Goal: Task Accomplishment & Management: Complete application form

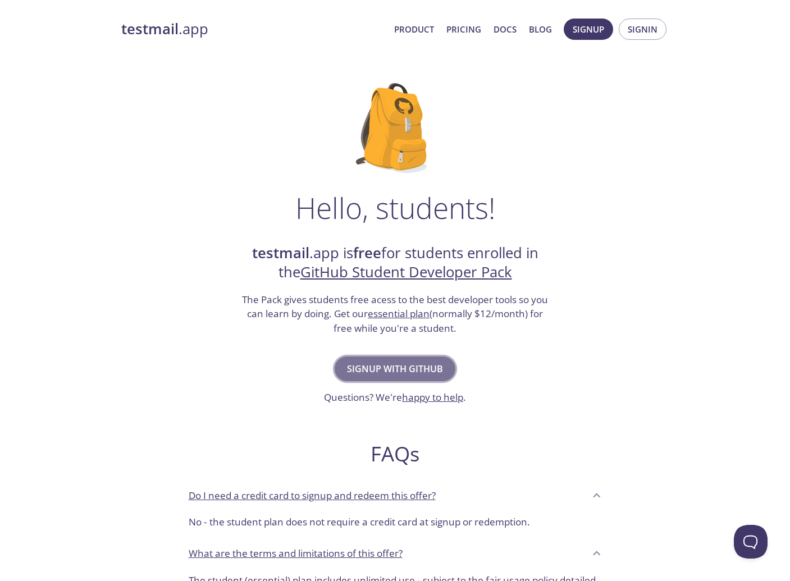
click at [383, 370] on span "Signup with GitHub" at bounding box center [395, 369] width 96 height 16
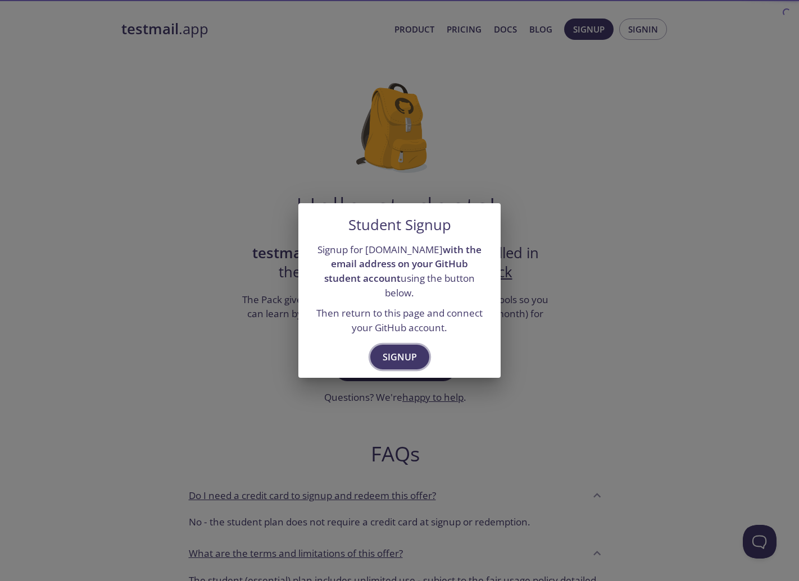
click at [401, 349] on span "Signup" at bounding box center [400, 357] width 34 height 16
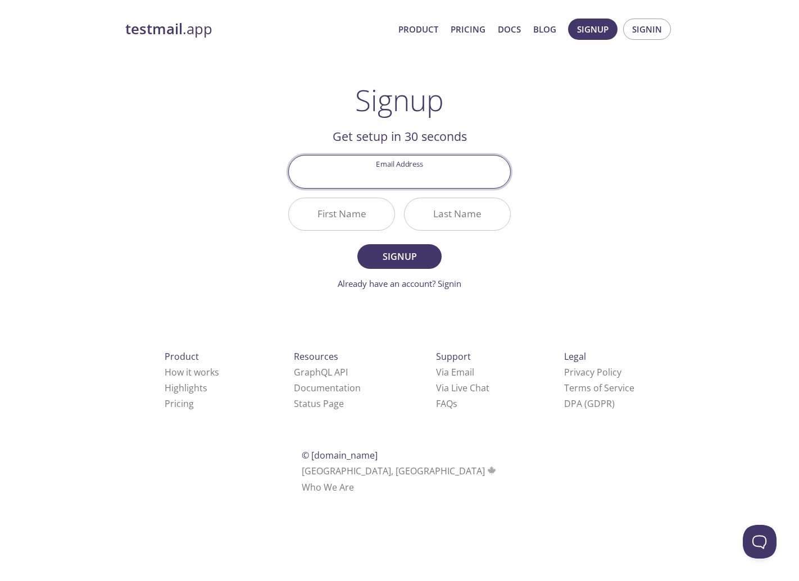
click at [410, 180] on input "Email Address" at bounding box center [399, 172] width 221 height 32
type input "[EMAIL_ADDRESS][DOMAIN_NAME]"
type input "[PERSON_NAME]"
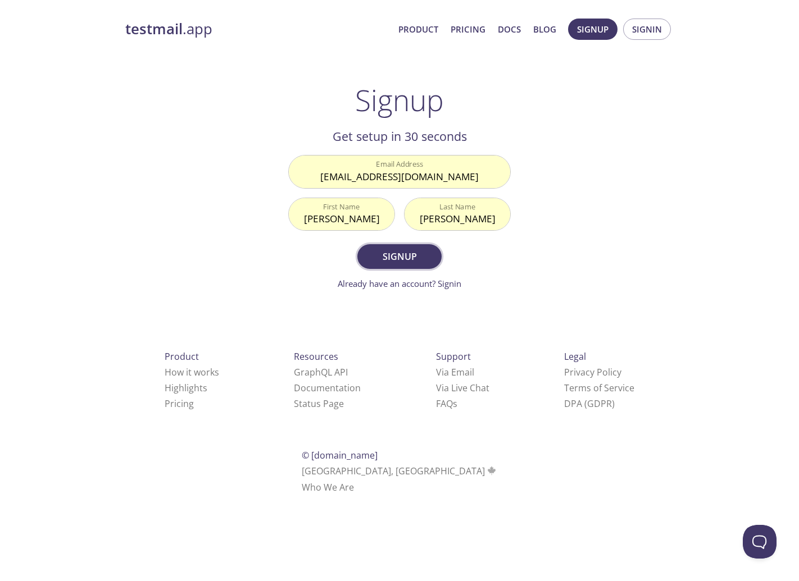
click at [401, 256] on span "Signup" at bounding box center [400, 257] width 60 height 16
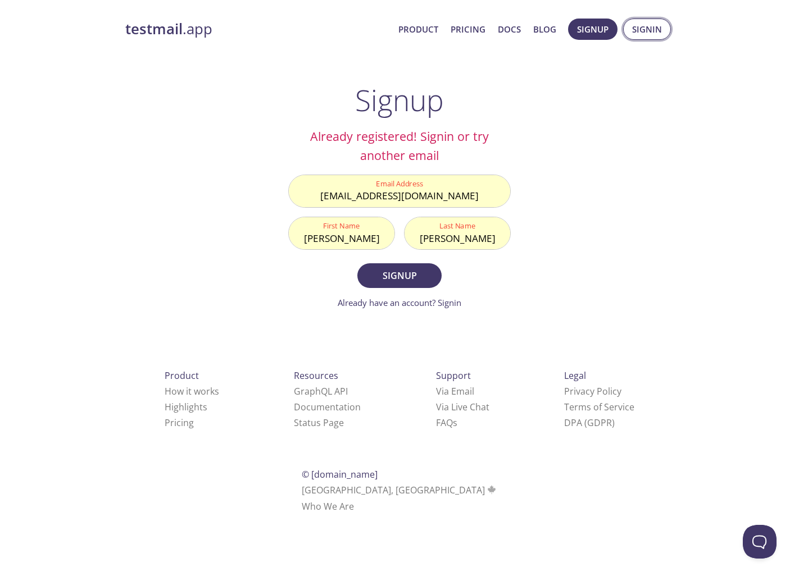
click at [661, 33] on span "Signin" at bounding box center [647, 29] width 30 height 15
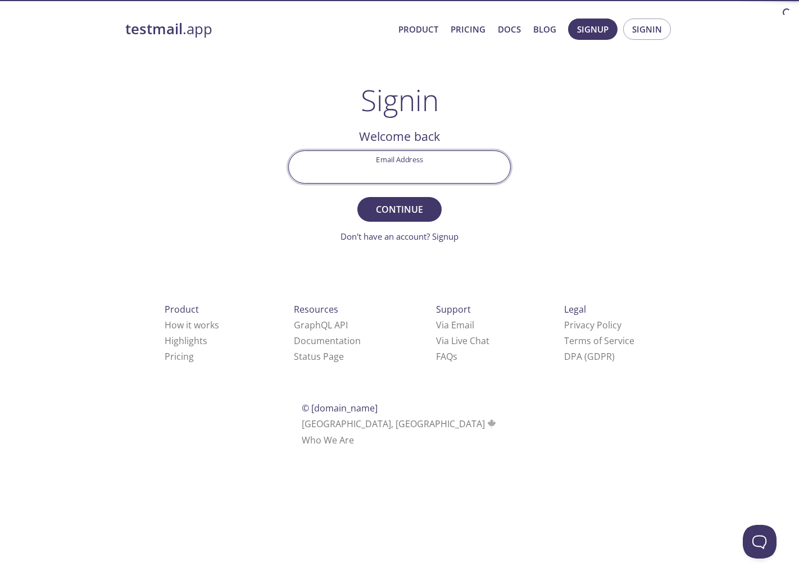
click at [357, 171] on input "Email Address" at bounding box center [399, 167] width 221 height 32
type input "[EMAIL_ADDRESS][DOMAIN_NAME]"
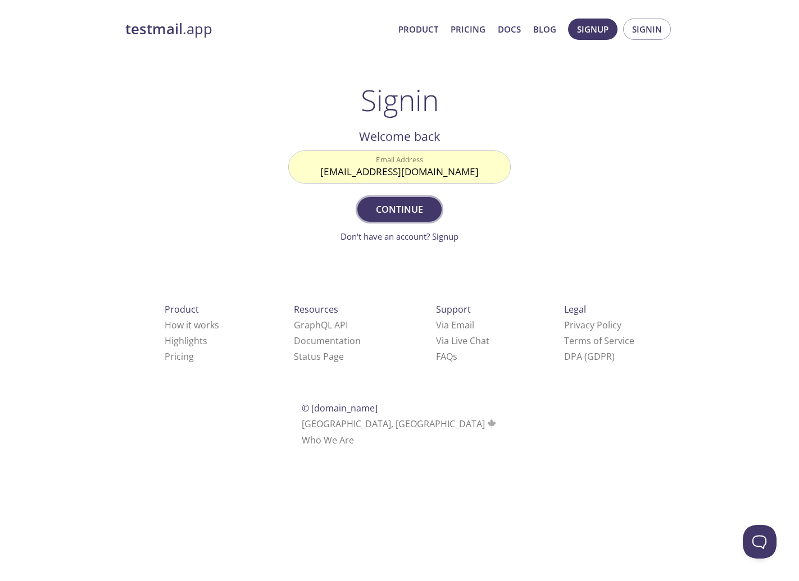
click at [416, 217] on button "Continue" at bounding box center [399, 209] width 84 height 25
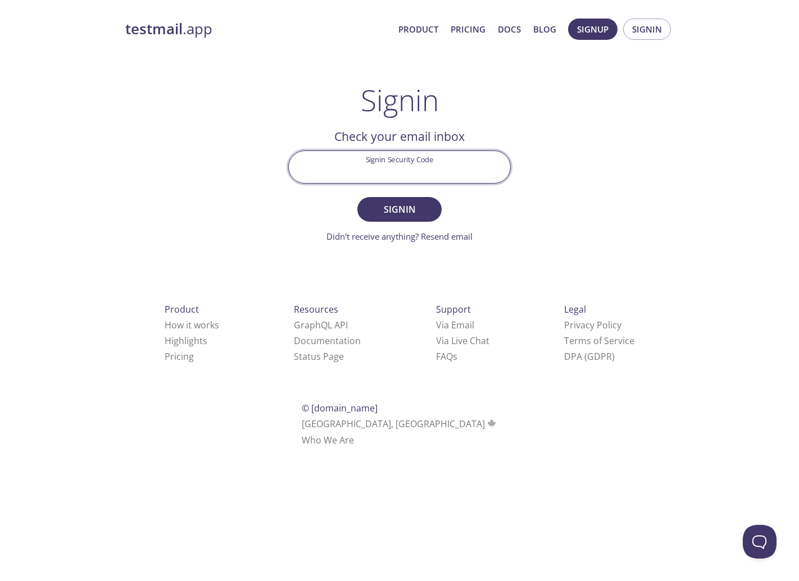
click at [403, 169] on input "Signin Security Code" at bounding box center [399, 167] width 221 height 32
